Goal: Browse casually: Explore the website without a specific task or goal

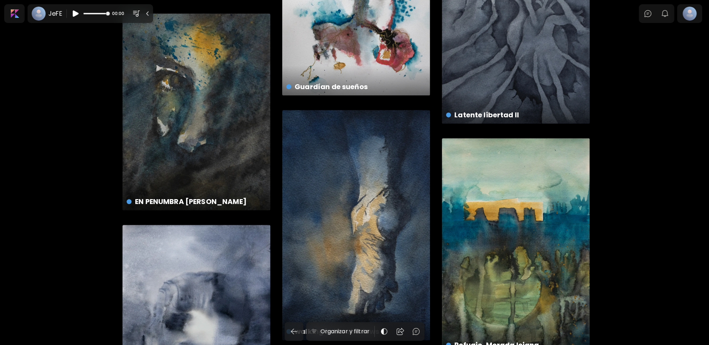
scroll to position [139, 0]
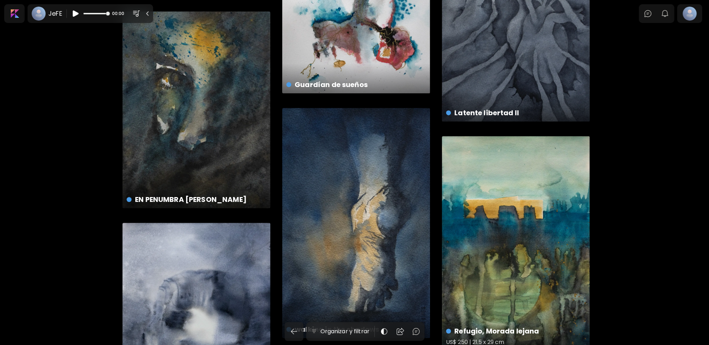
click at [490, 177] on div "Refugio, Morada lejana US$ 250 | 21.5 x 29 cm" at bounding box center [516, 243] width 148 height 215
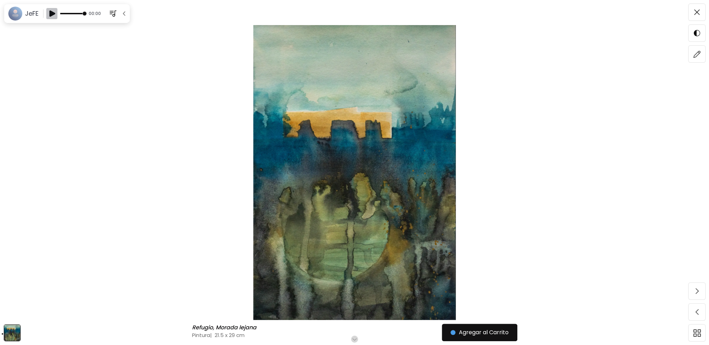
click at [51, 14] on img "button" at bounding box center [52, 13] width 8 height 8
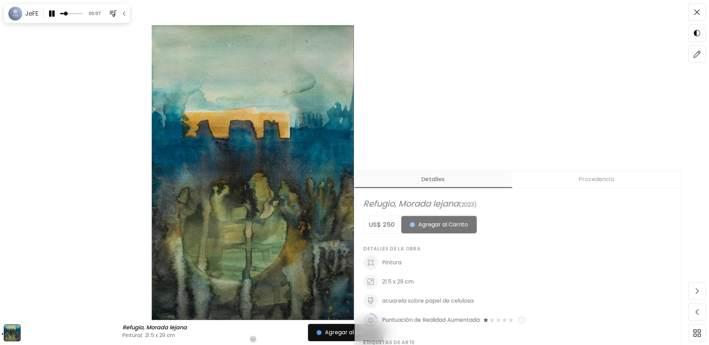
scroll to position [104, 0]
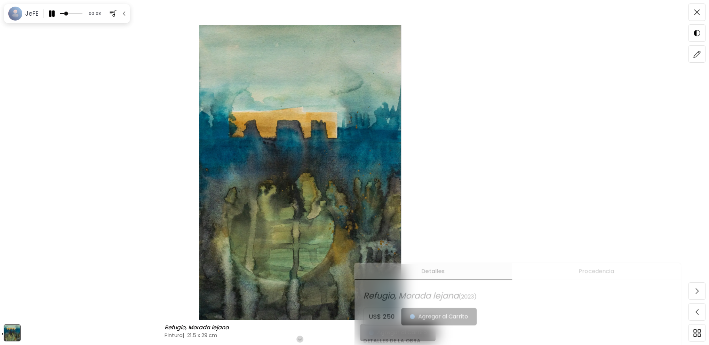
click at [86, 121] on img at bounding box center [300, 172] width 542 height 295
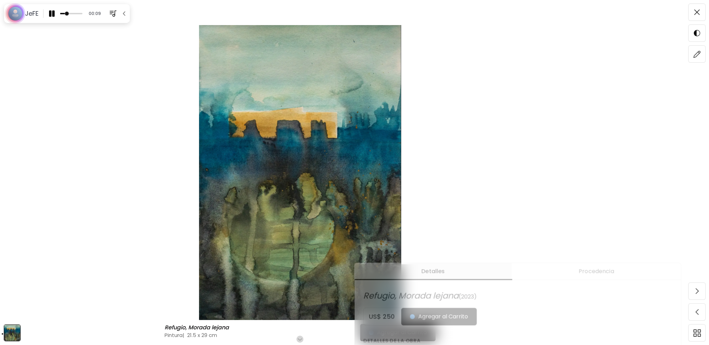
click at [86, 121] on img at bounding box center [300, 172] width 542 height 295
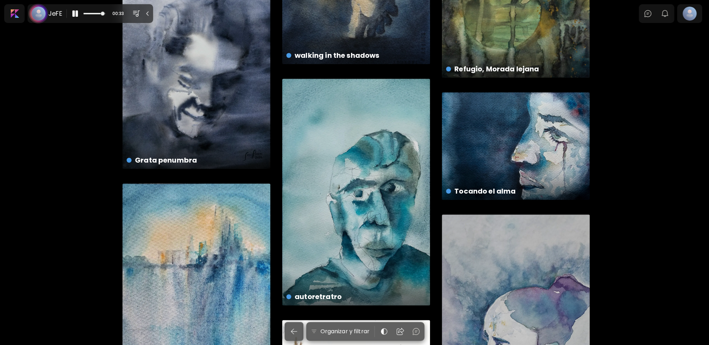
scroll to position [452, 0]
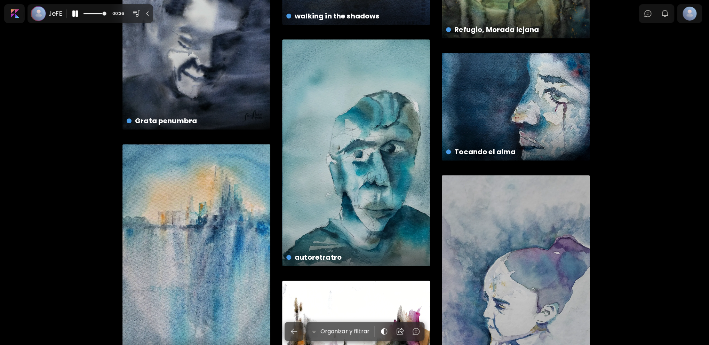
click at [615, 166] on div "CITY disponible | 17.5 x 25 cm 1 Celeste Ciudad disponible | 21 x 29.5 cm 2 MIR…" at bounding box center [354, 334] width 709 height 1518
click at [135, 11] on img "button" at bounding box center [136, 13] width 8 height 8
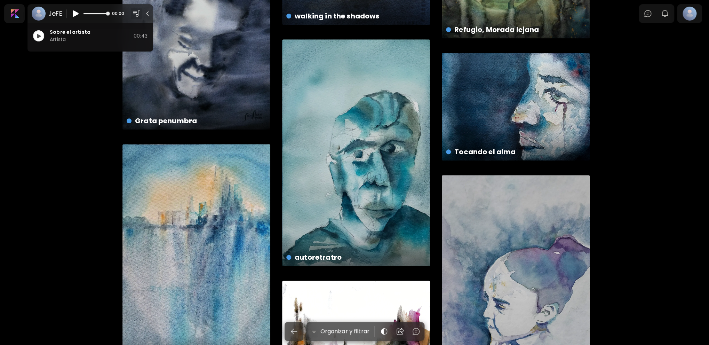
click at [41, 34] on img "button" at bounding box center [38, 36] width 10 height 11
click at [41, 34] on img "button" at bounding box center [38, 36] width 8 height 8
click at [41, 34] on img "button" at bounding box center [38, 36] width 10 height 11
click at [41, 34] on img "button" at bounding box center [38, 36] width 8 height 8
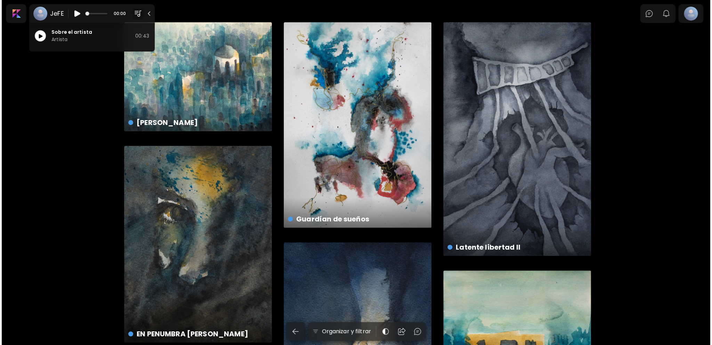
scroll to position [0, 0]
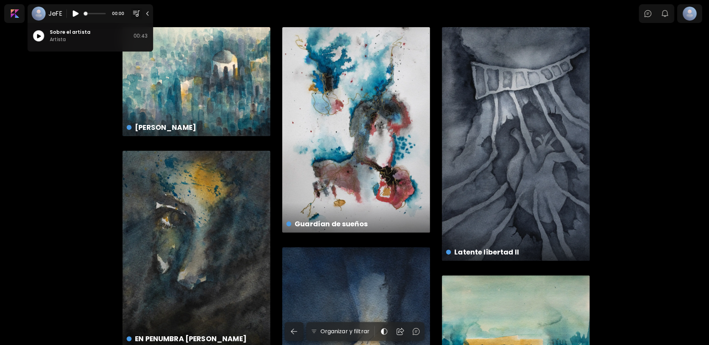
click at [338, 115] on div "Guardían de sueños US$ 100 | 14 x 19 cm" at bounding box center [356, 129] width 148 height 205
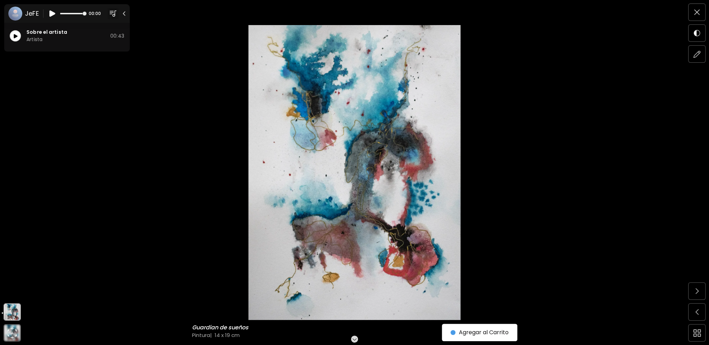
click at [338, 115] on img at bounding box center [354, 172] width 651 height 295
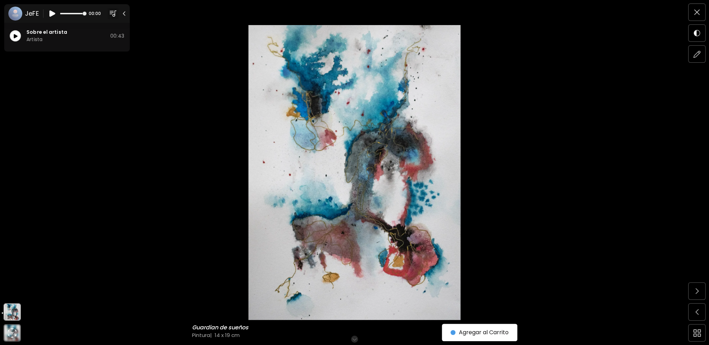
click at [338, 115] on img at bounding box center [354, 172] width 651 height 295
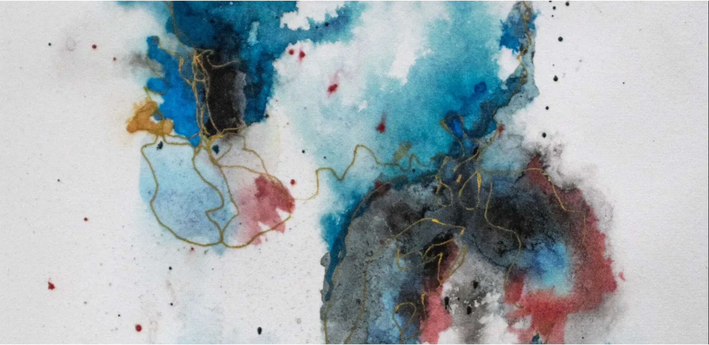
scroll to position [174, 0]
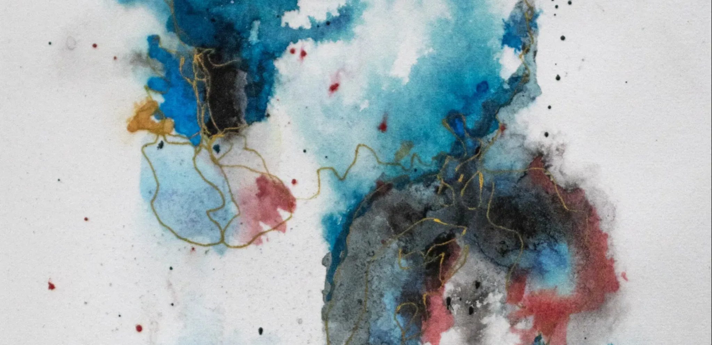
click at [208, 156] on img at bounding box center [356, 320] width 712 height 989
